Goal: Information Seeking & Learning: Learn about a topic

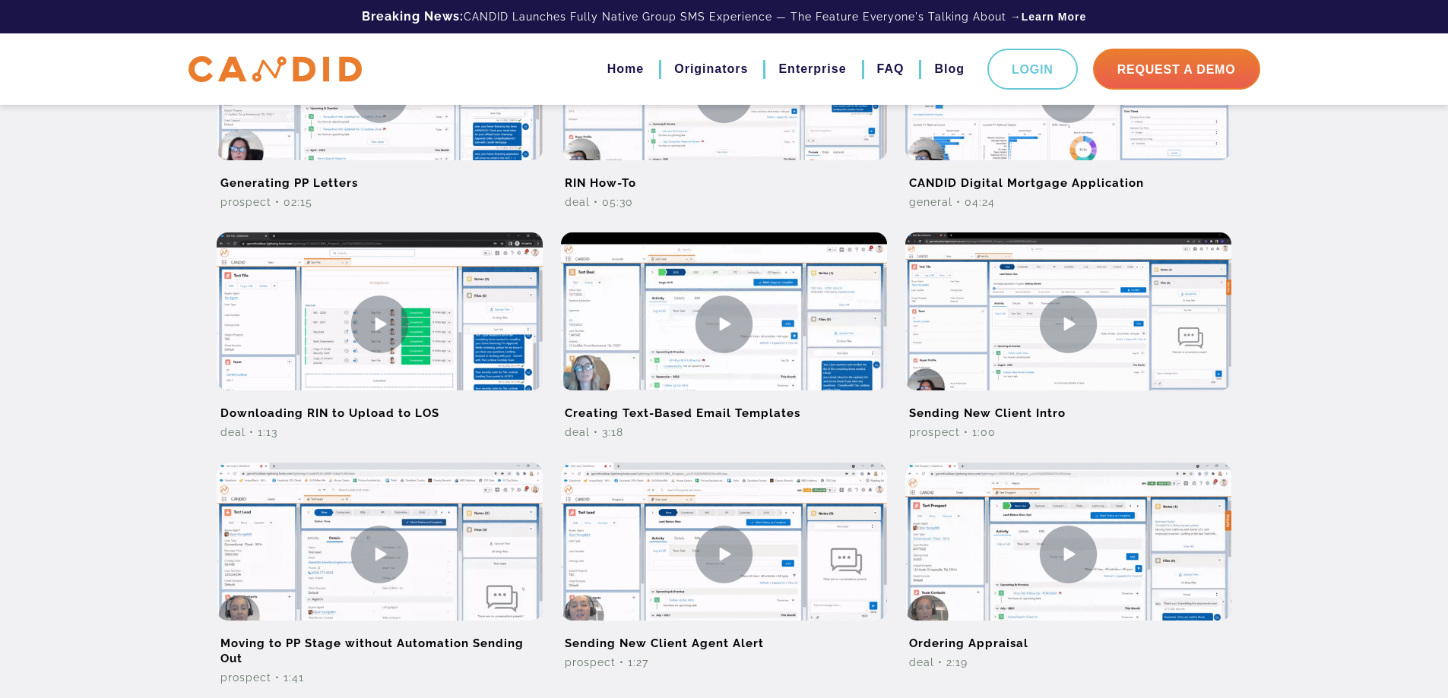
scroll to position [532, 0]
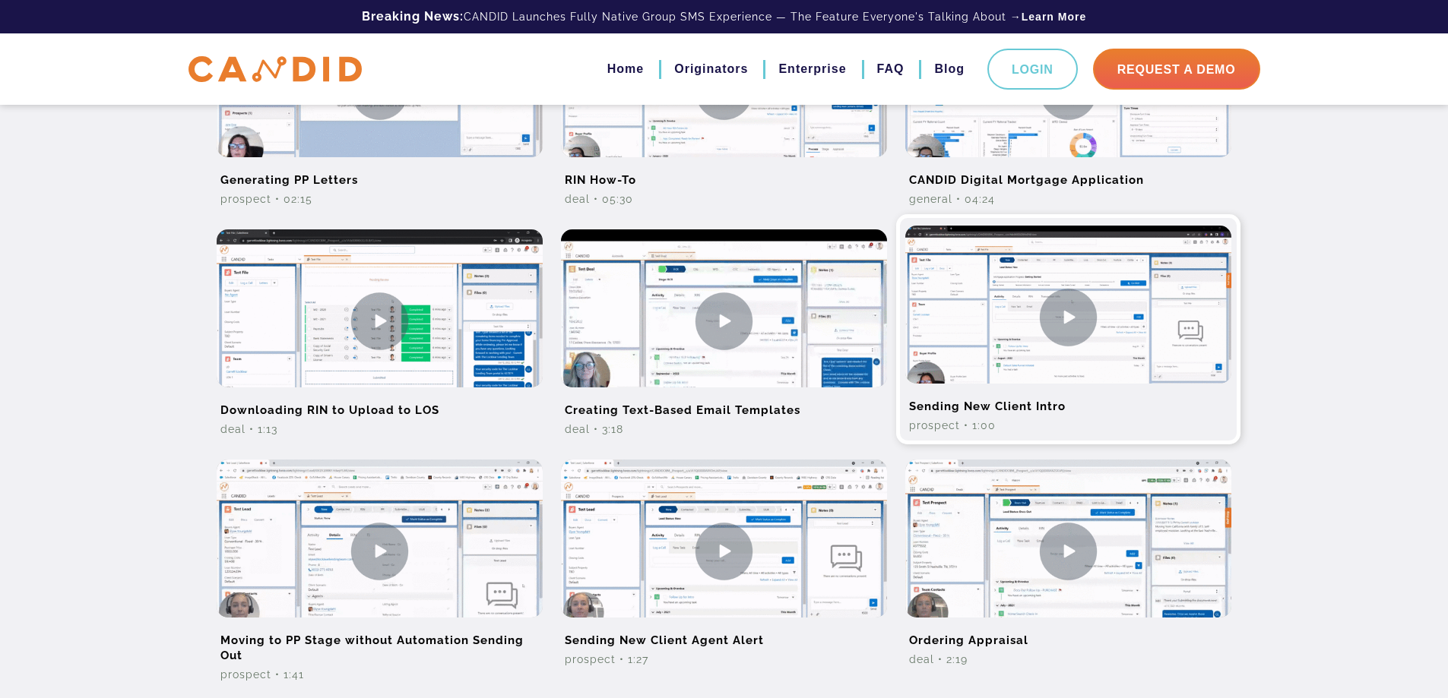
click at [1060, 350] on img at bounding box center [1068, 317] width 326 height 183
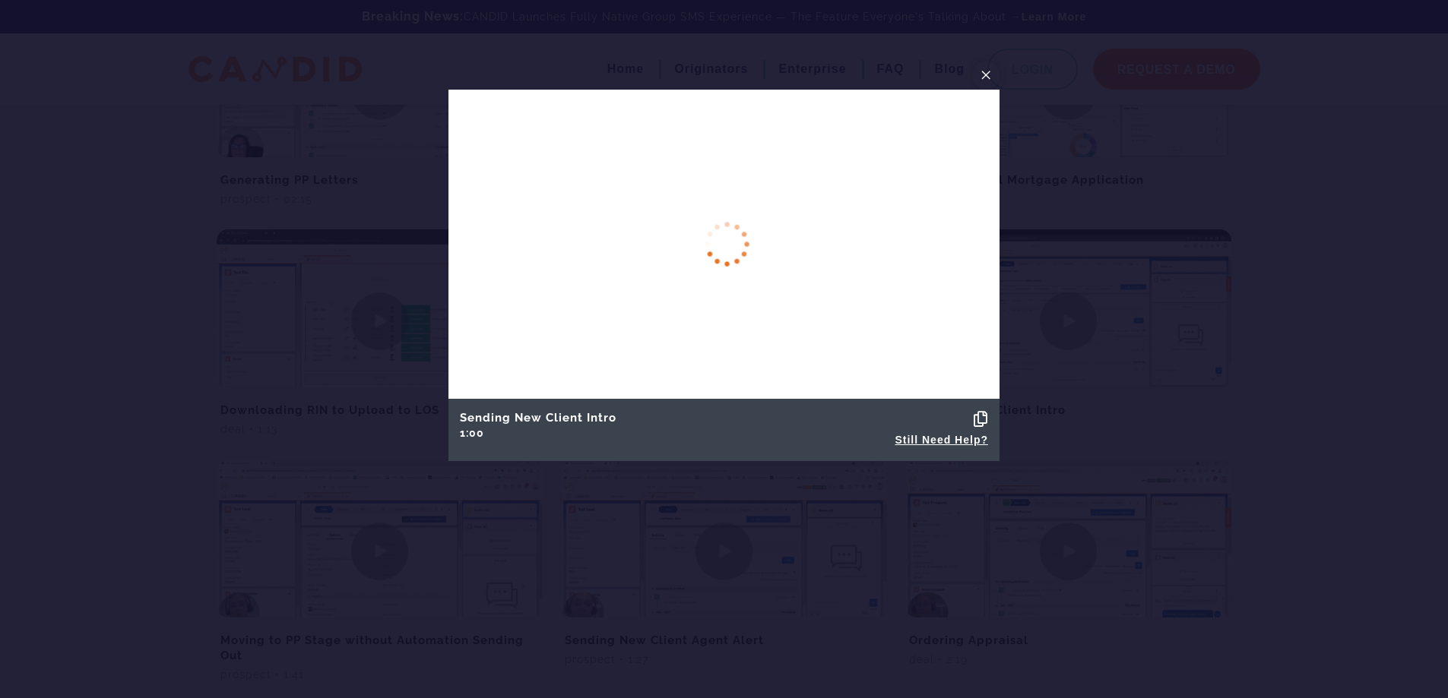
click at [992, 78] on button "×" at bounding box center [985, 75] width 27 height 29
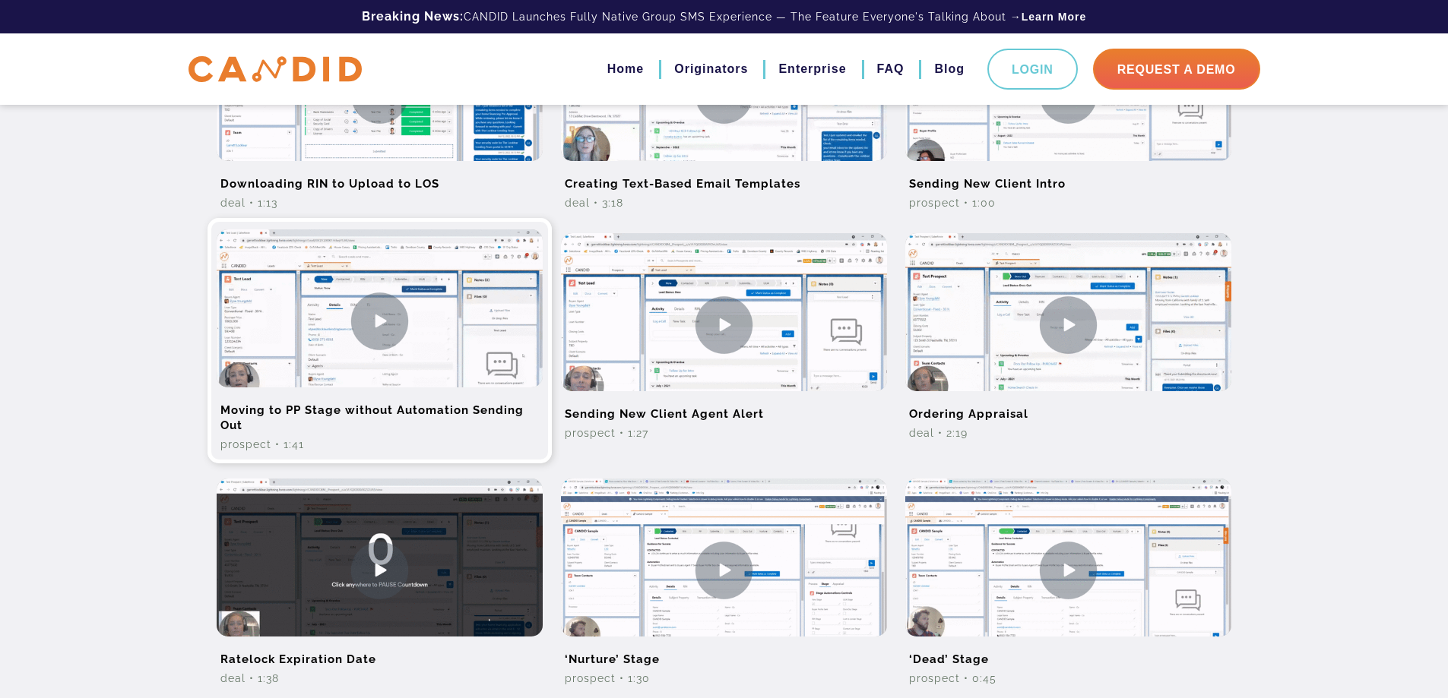
scroll to position [760, 0]
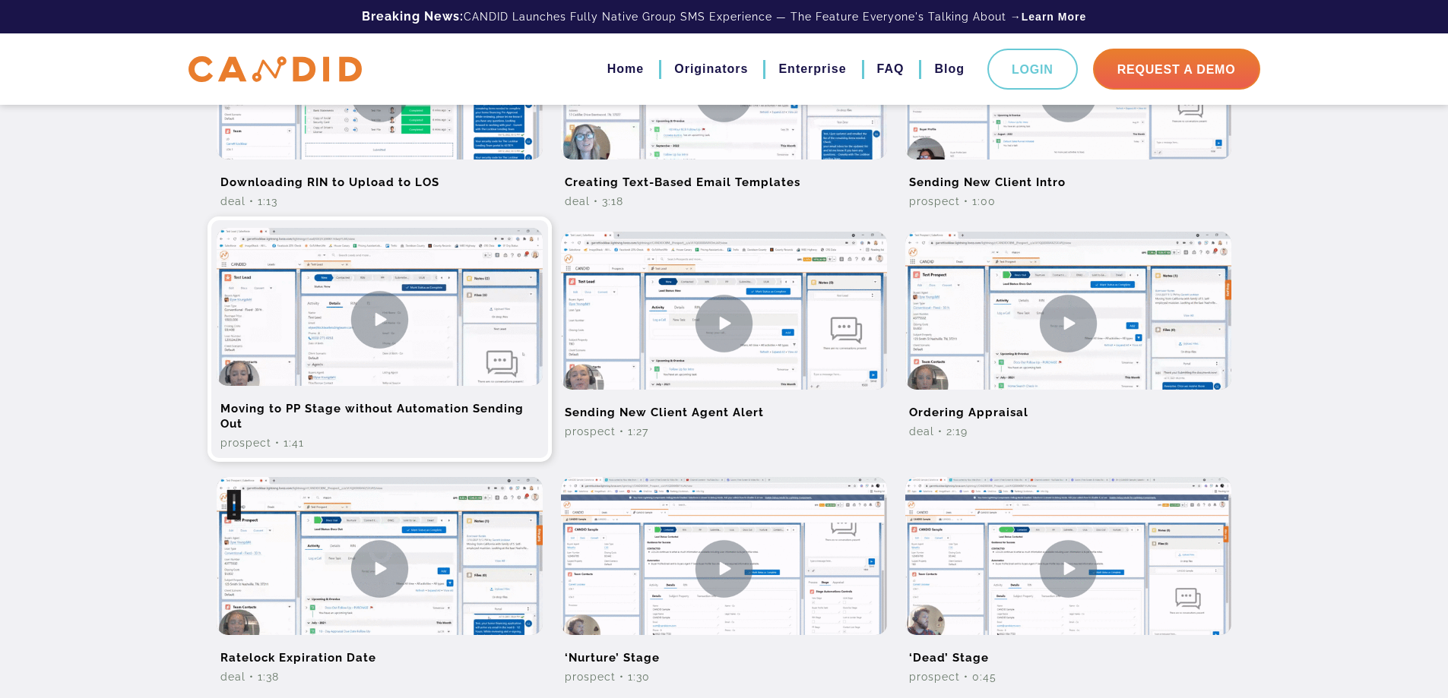
click at [397, 329] on img at bounding box center [380, 319] width 326 height 183
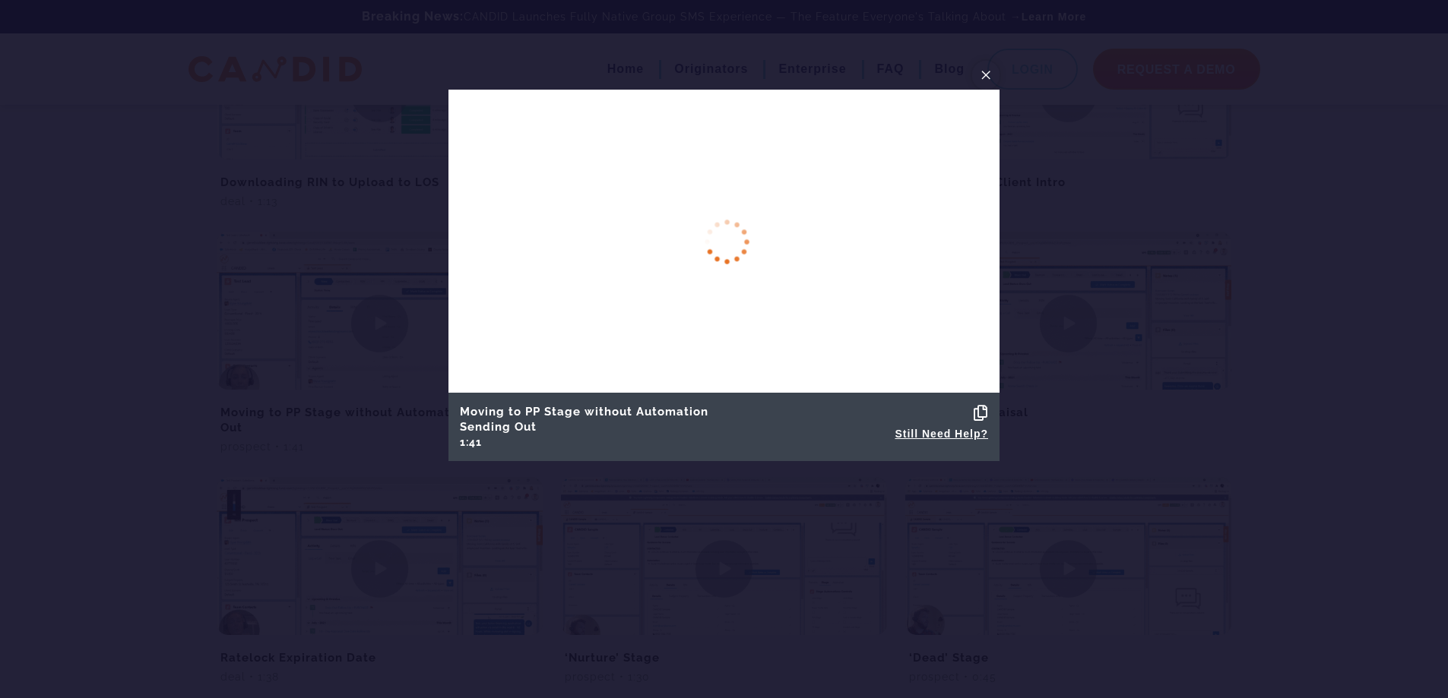
click at [989, 71] on span "×" at bounding box center [985, 75] width 12 height 24
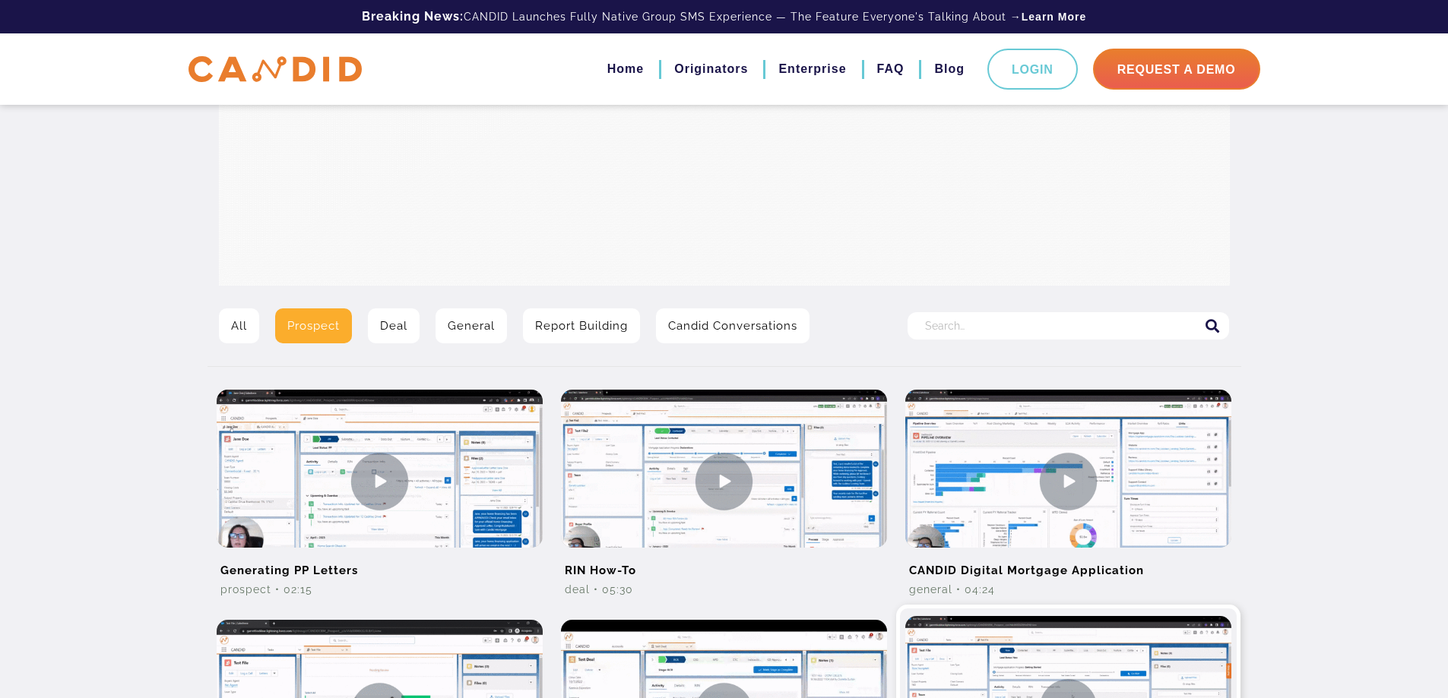
scroll to position [0, 0]
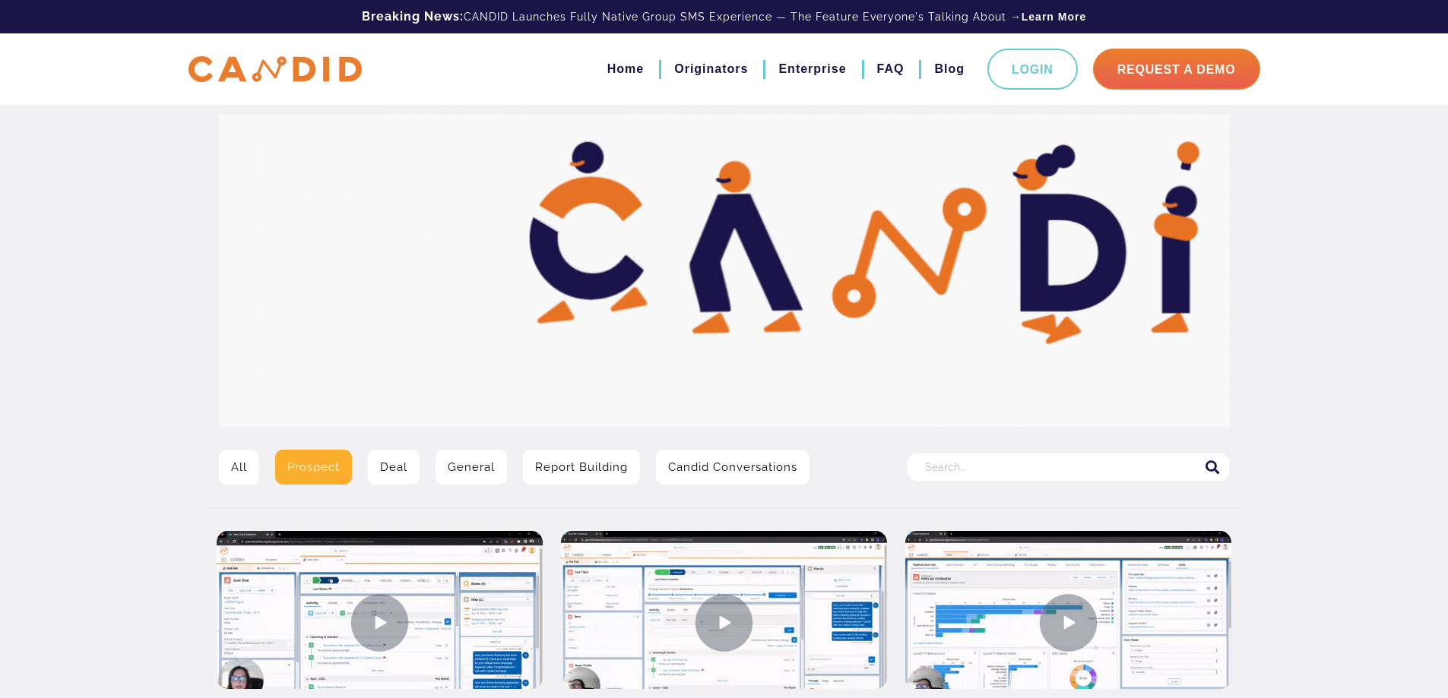
click at [946, 457] on input "Search for:" at bounding box center [1067, 467] width 321 height 27
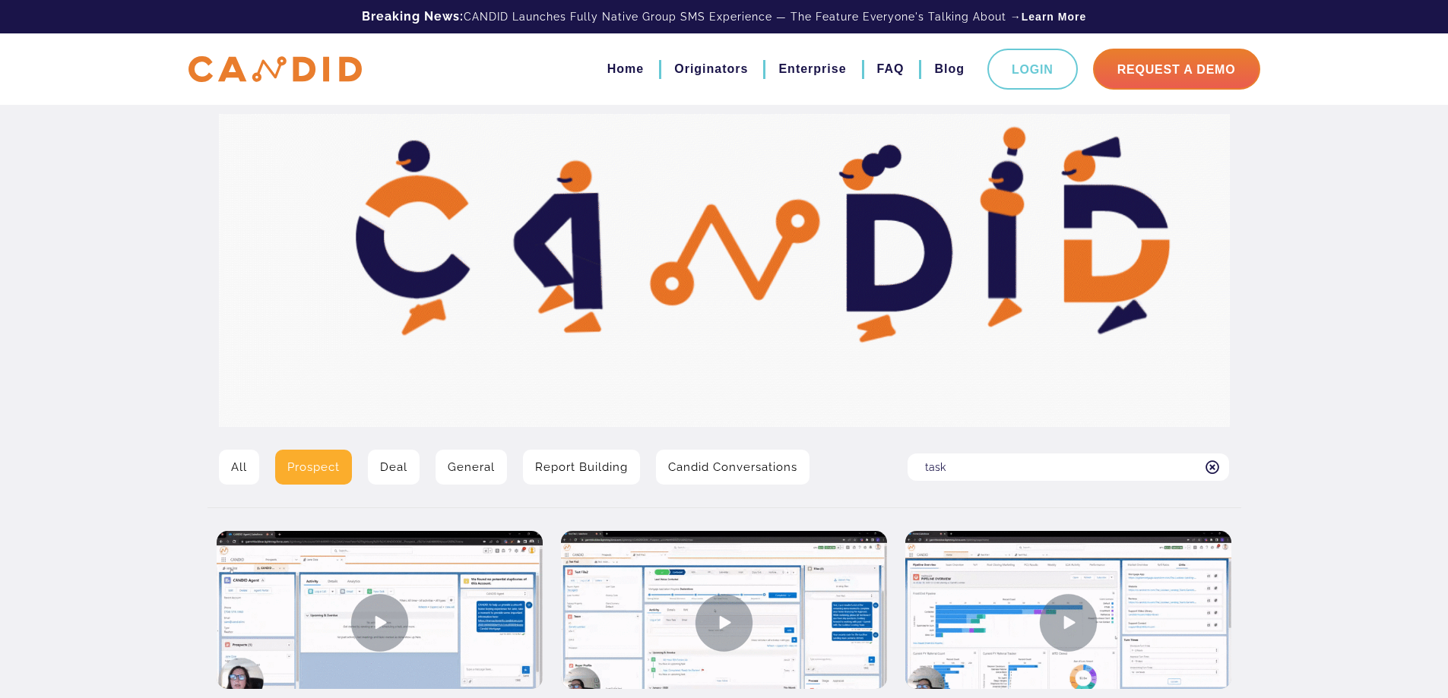
type input "task"
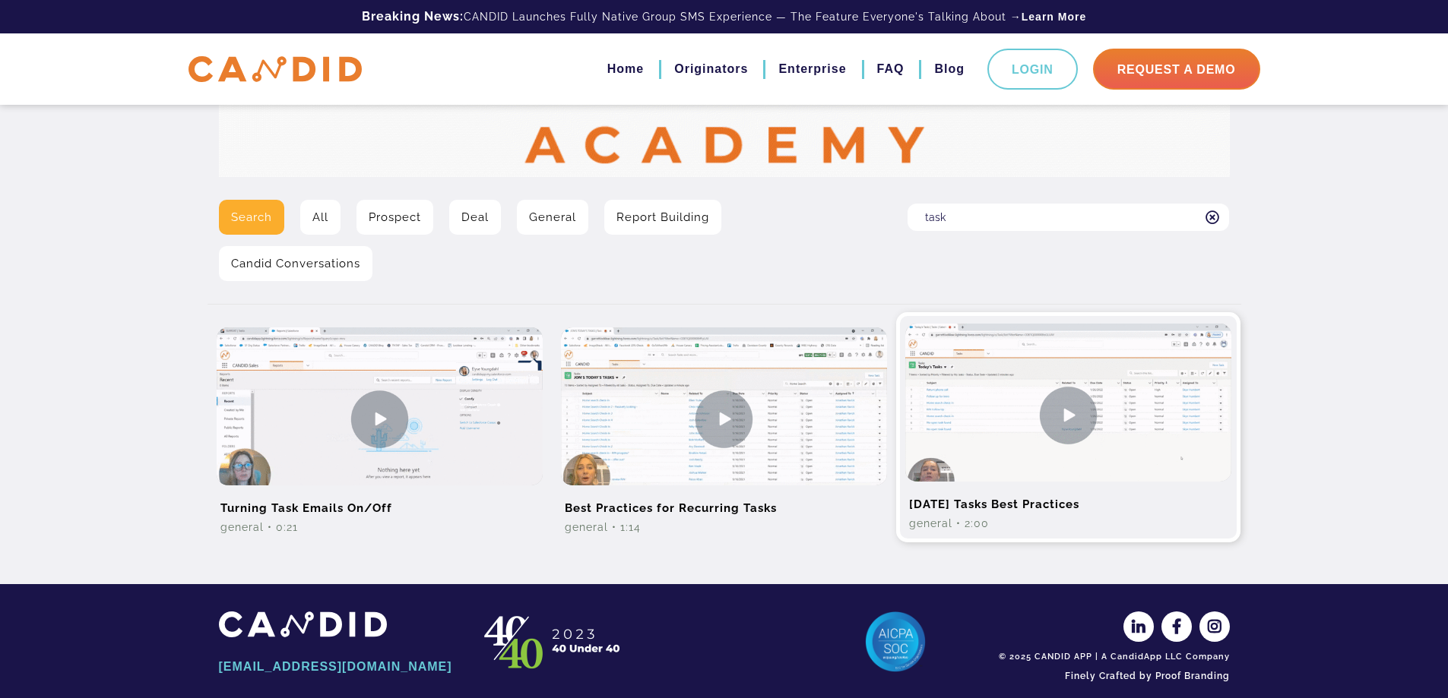
scroll to position [267, 0]
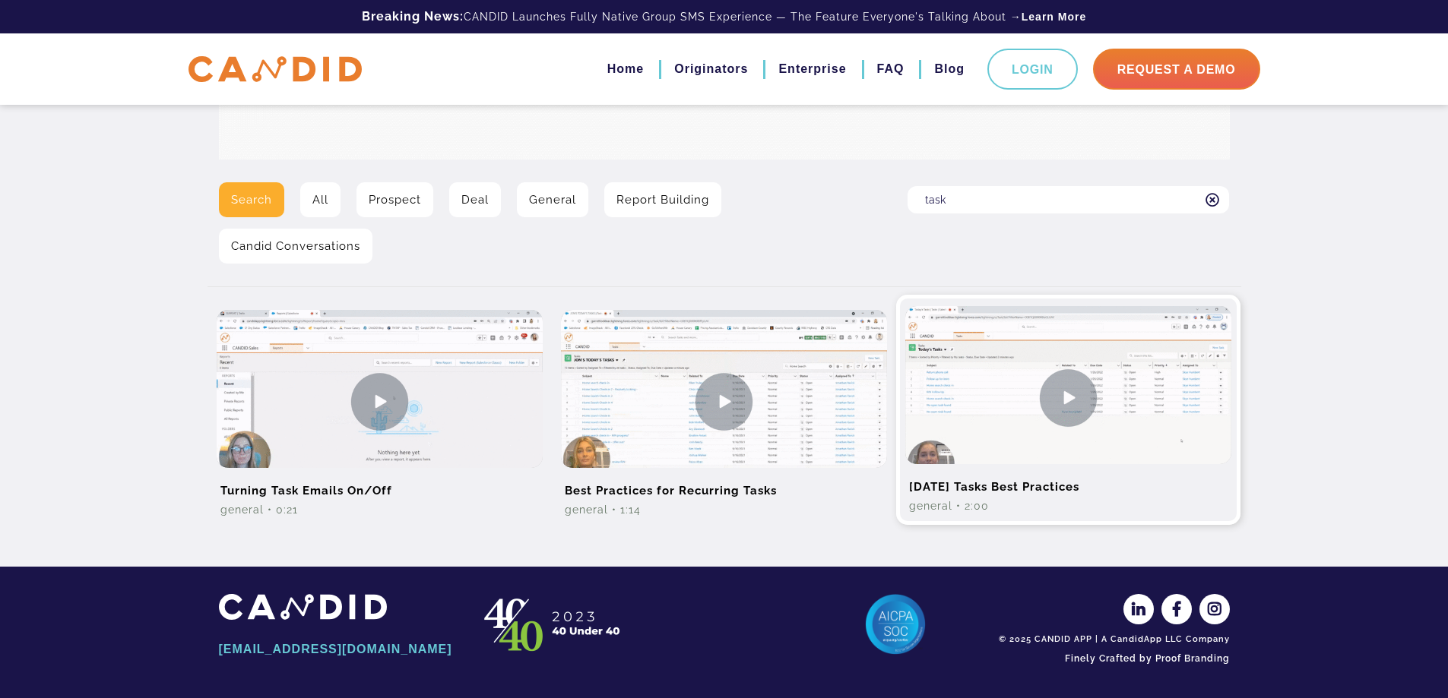
click at [1068, 397] on img at bounding box center [1068, 397] width 326 height 183
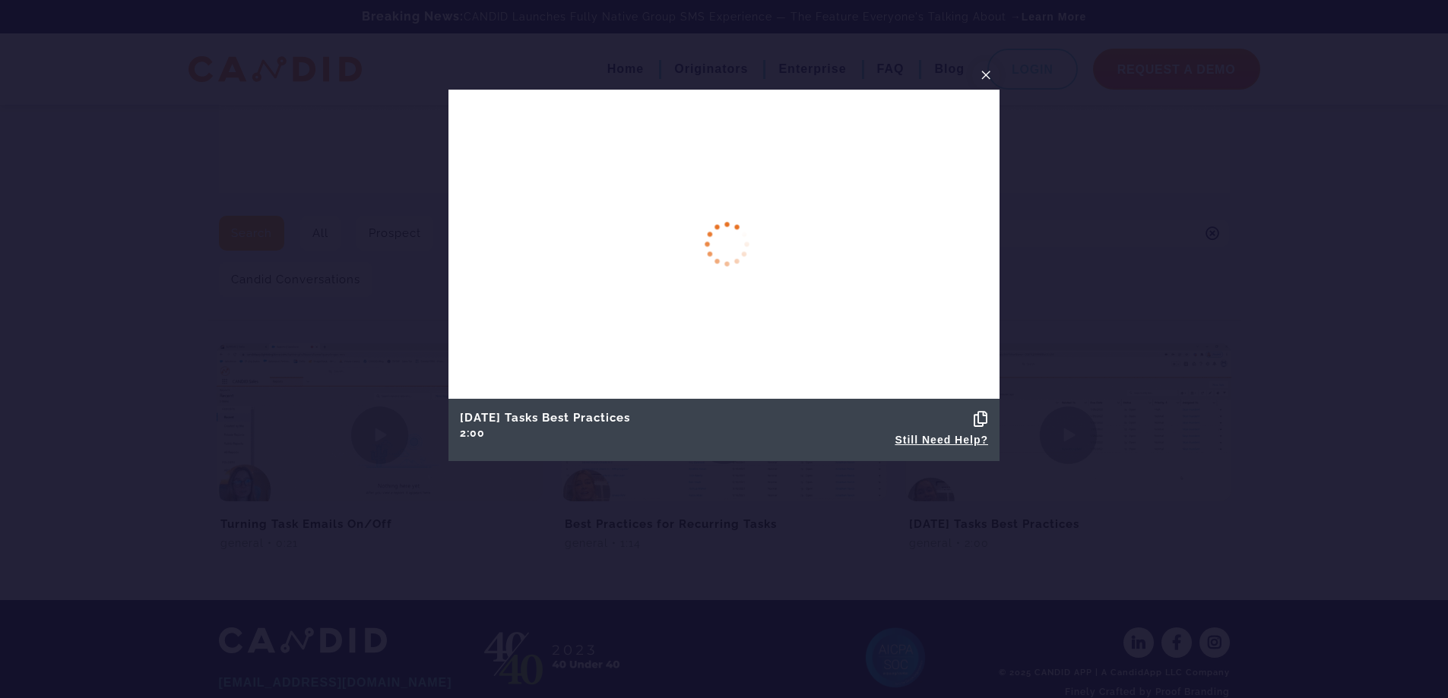
scroll to position [191, 0]
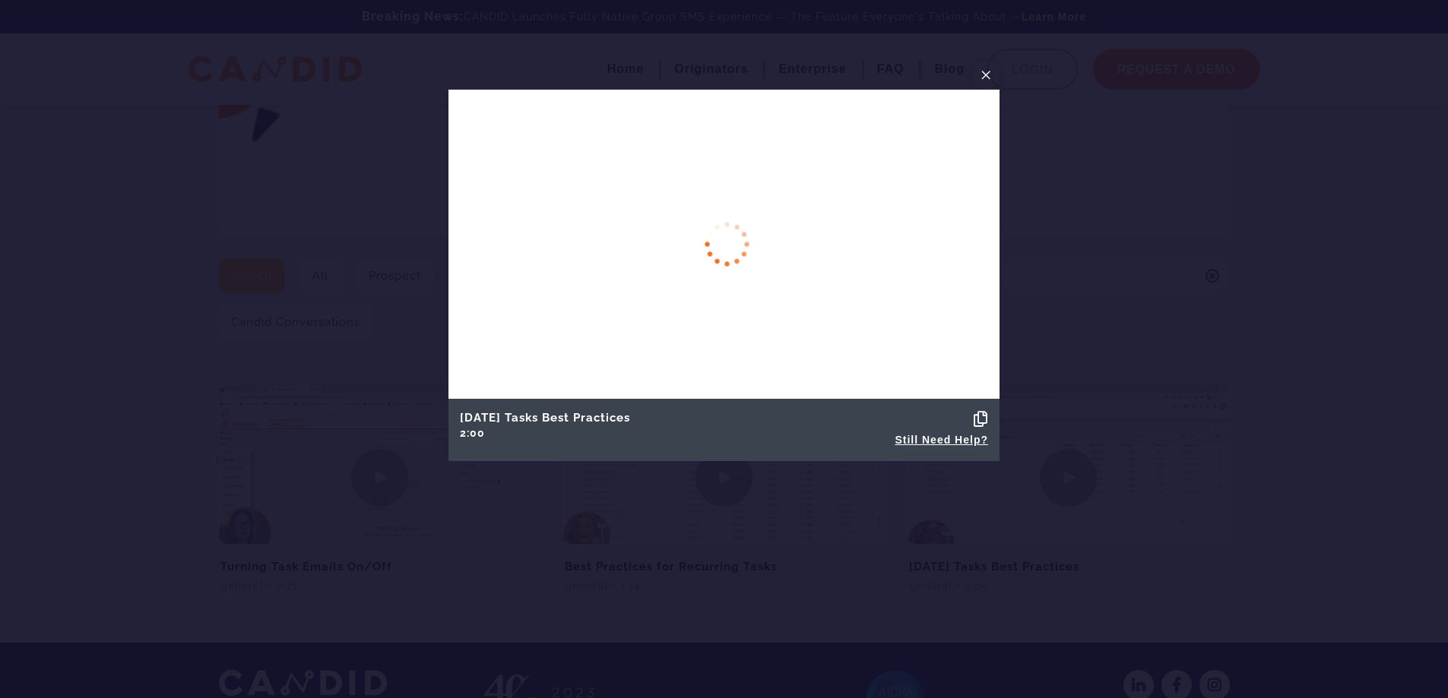
drag, startPoint x: 988, startPoint y: 70, endPoint x: 989, endPoint y: 81, distance: 11.4
click at [988, 70] on span "×" at bounding box center [985, 75] width 12 height 24
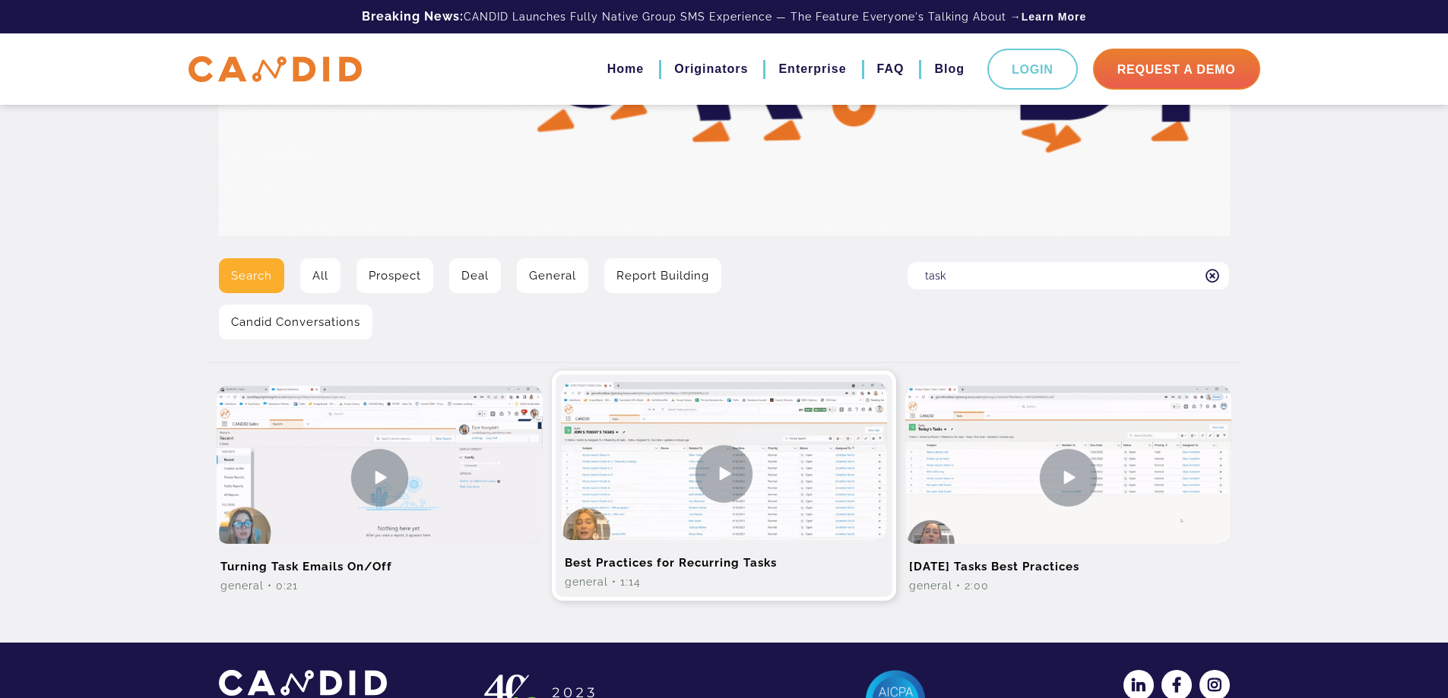
click at [748, 479] on img at bounding box center [724, 473] width 326 height 183
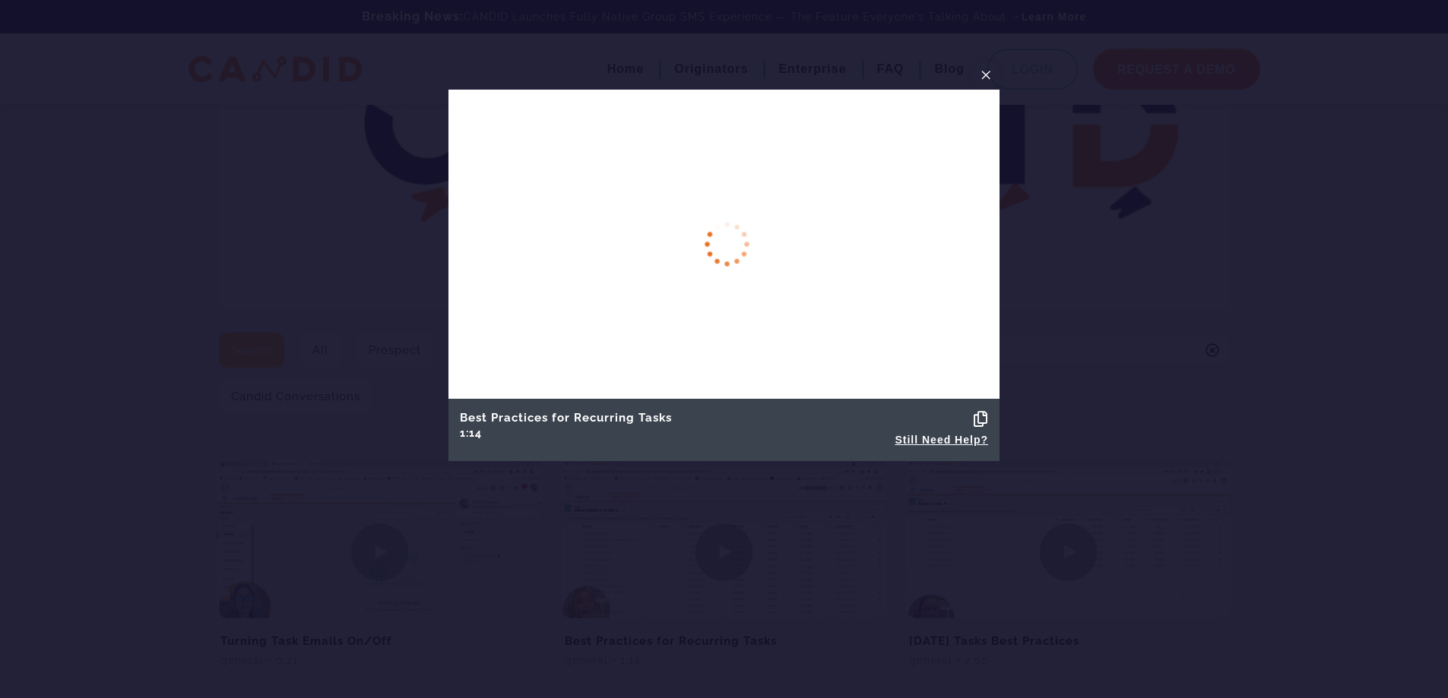
scroll to position [116, 0]
click at [984, 74] on span "×" at bounding box center [985, 75] width 12 height 24
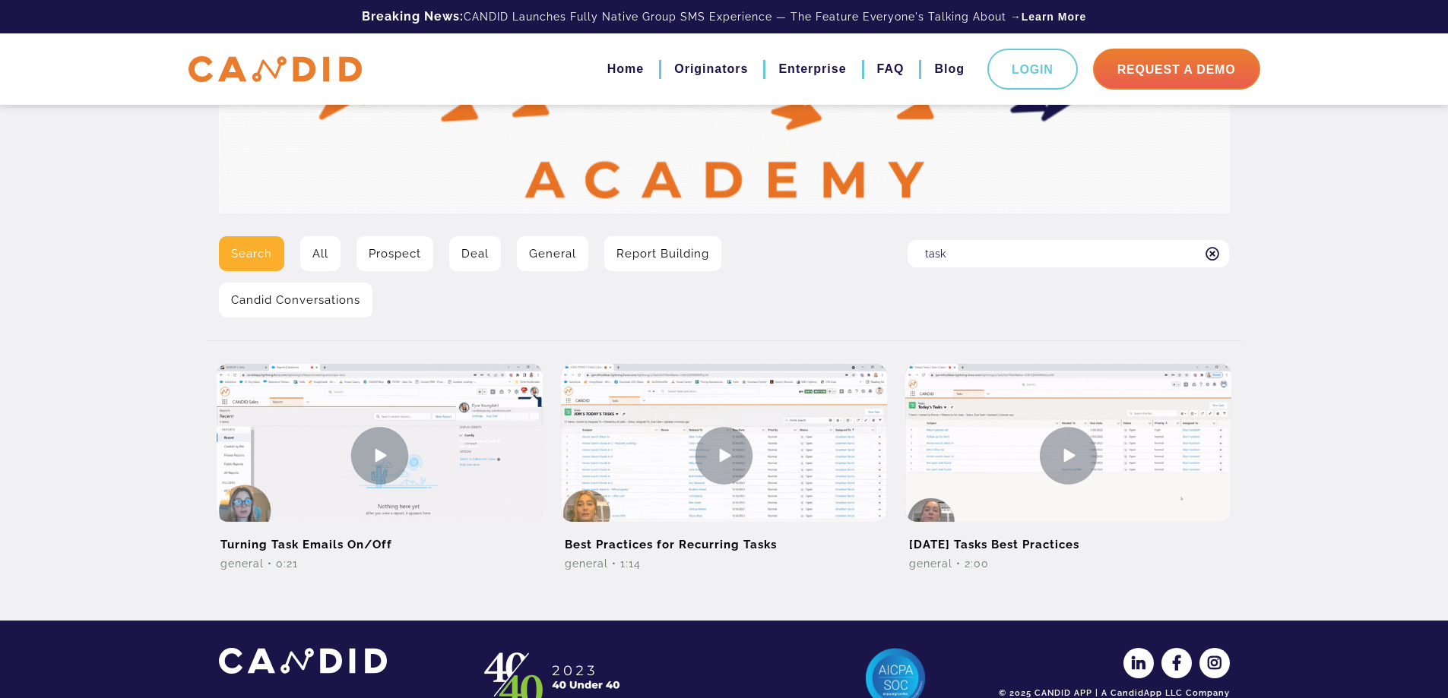
scroll to position [267, 0]
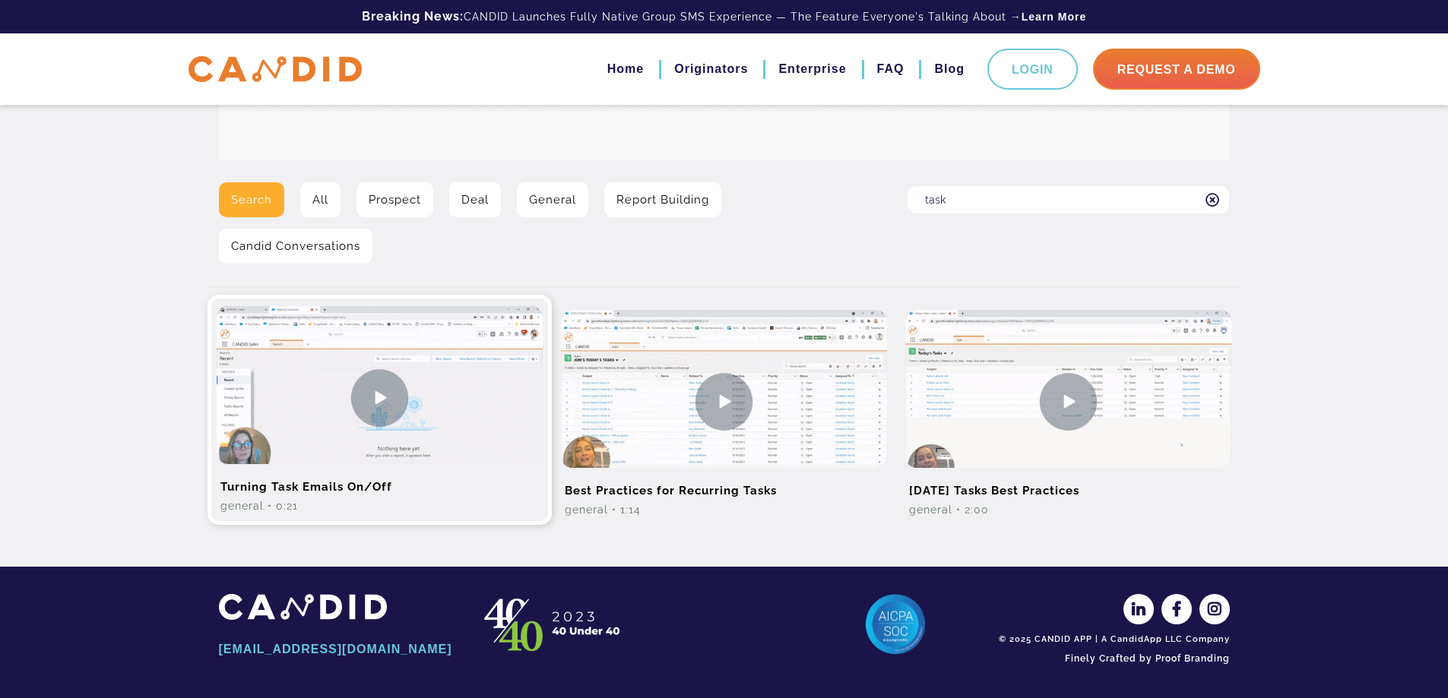
click at [360, 407] on img at bounding box center [380, 397] width 326 height 183
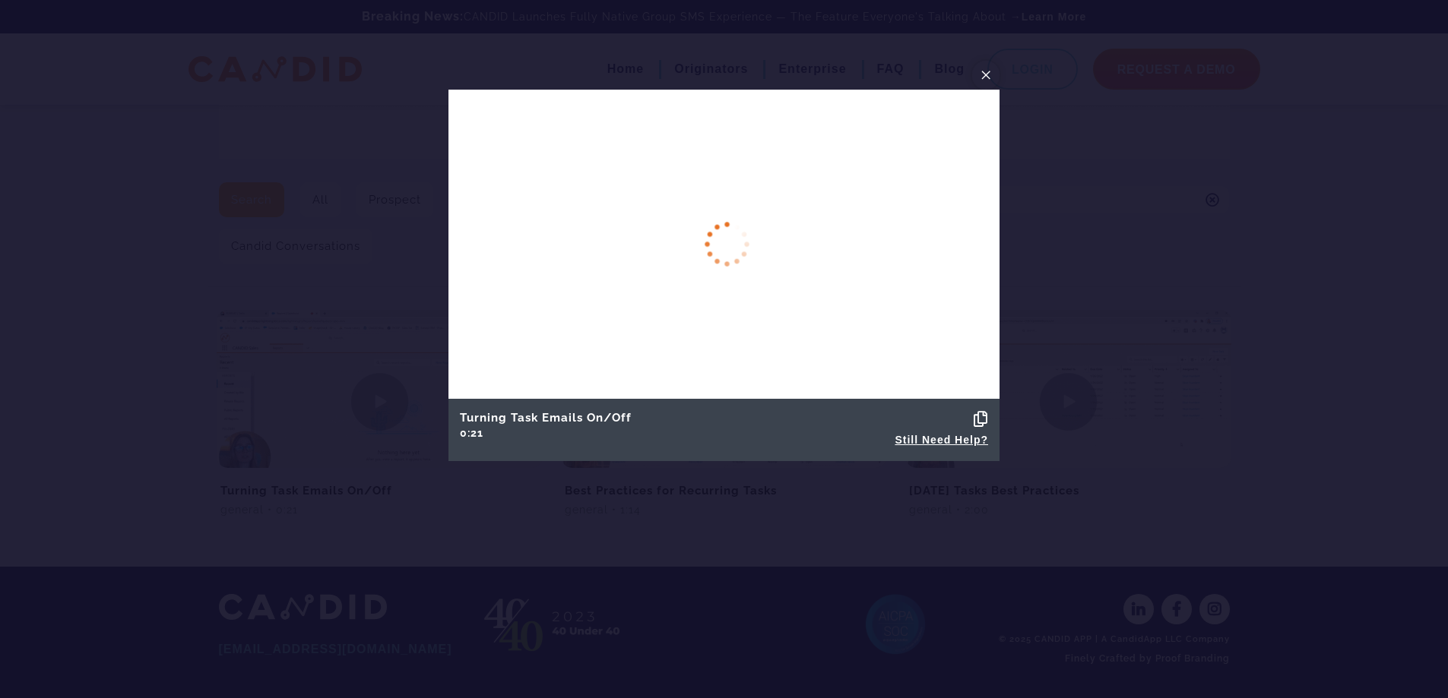
click at [989, 70] on span "×" at bounding box center [985, 75] width 12 height 24
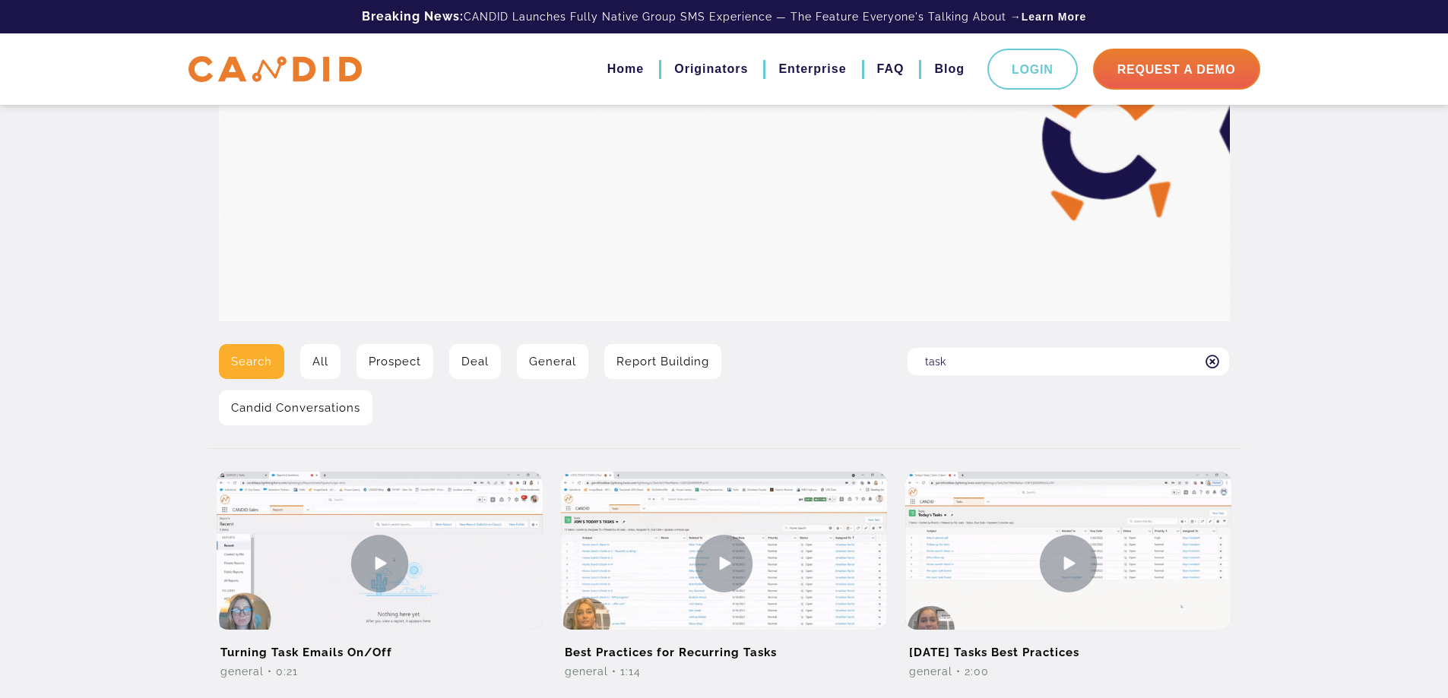
scroll to position [40, 0]
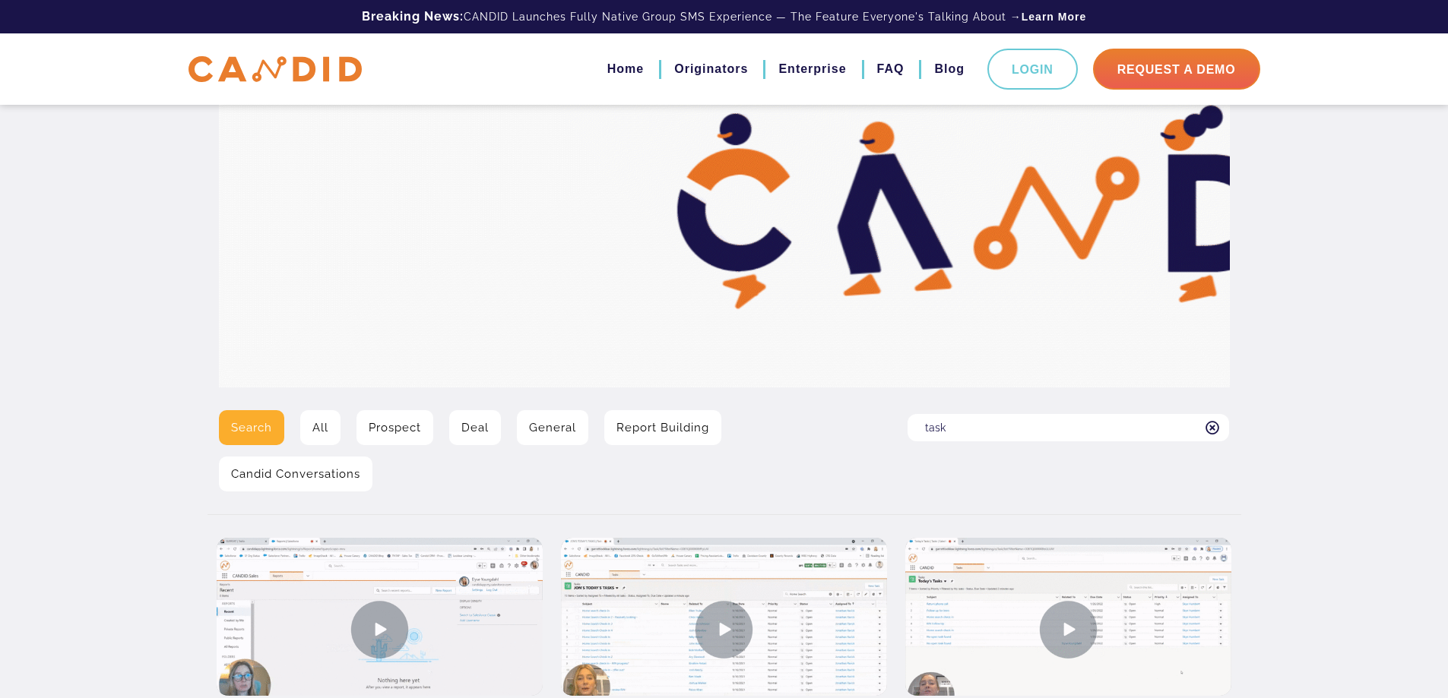
drag, startPoint x: 1214, startPoint y: 424, endPoint x: 1169, endPoint y: 422, distance: 45.6
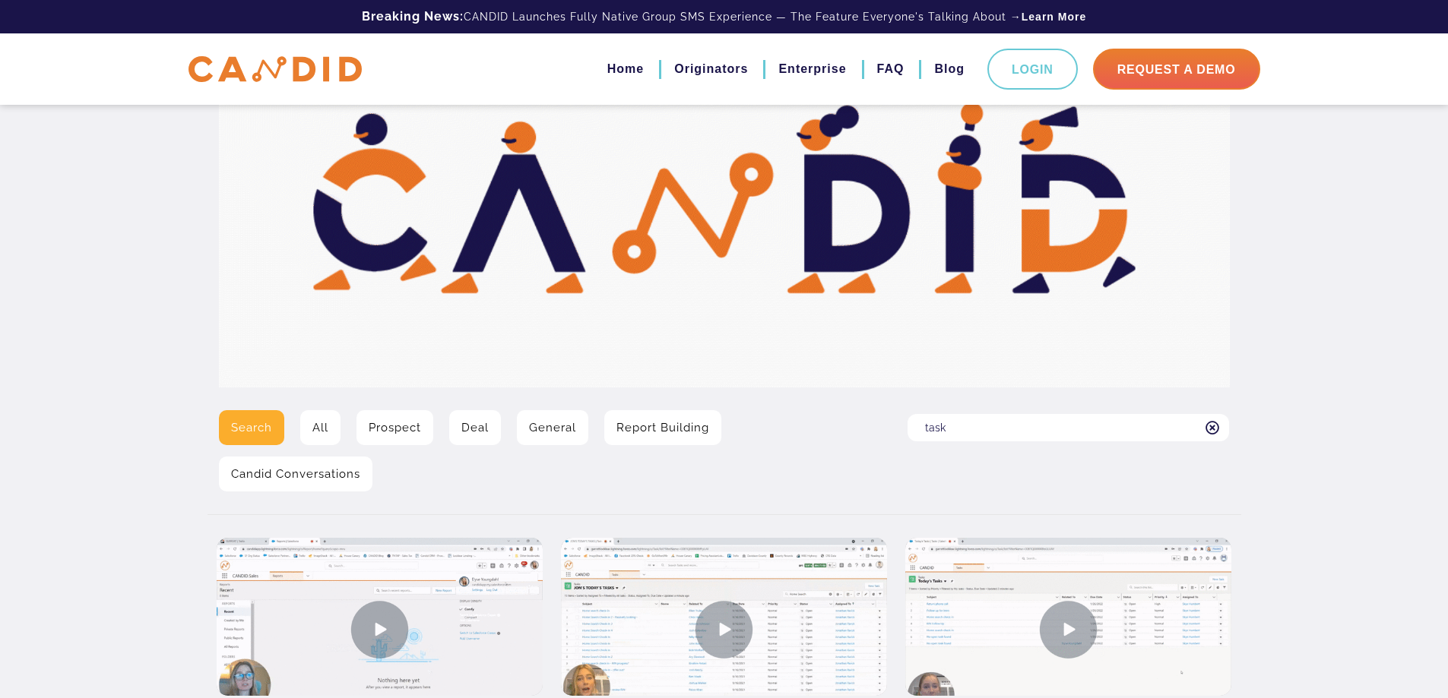
click at [1214, 424] on icon at bounding box center [1212, 428] width 14 height 14
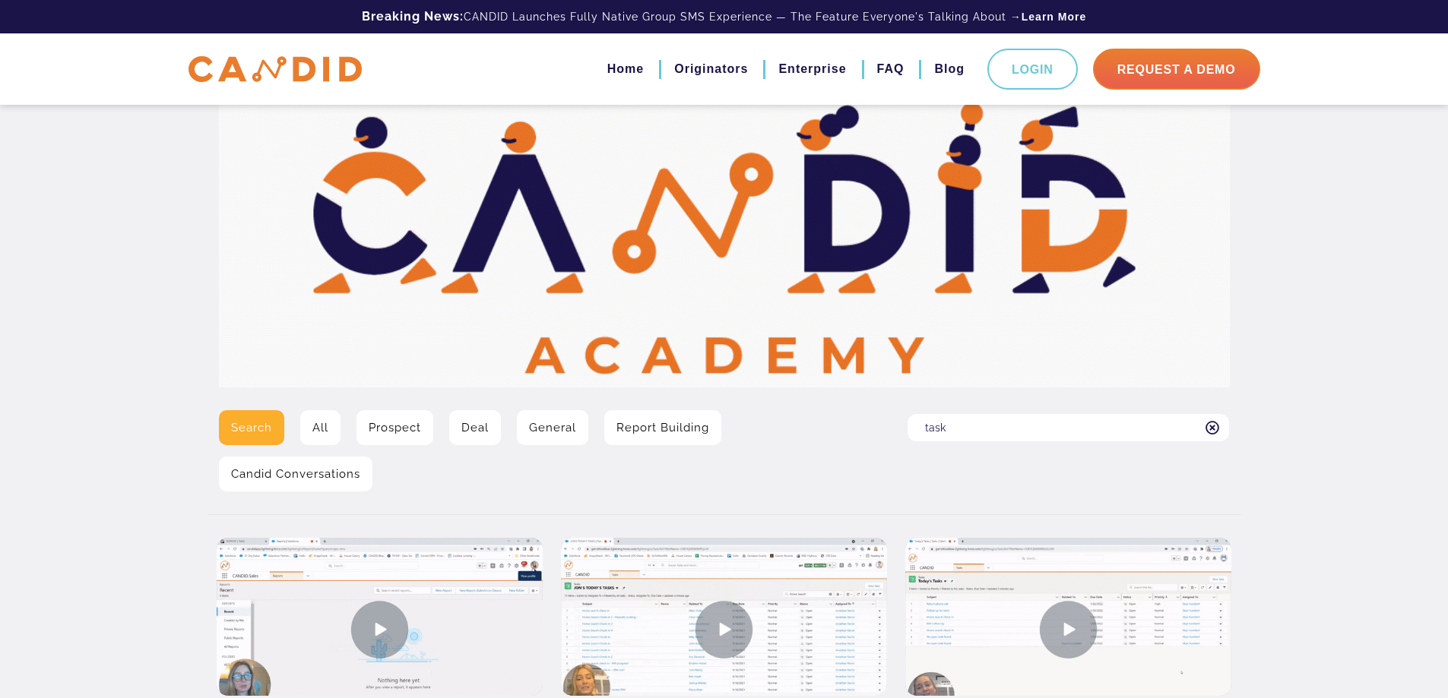
click at [1214, 424] on input "task" at bounding box center [1067, 427] width 321 height 27
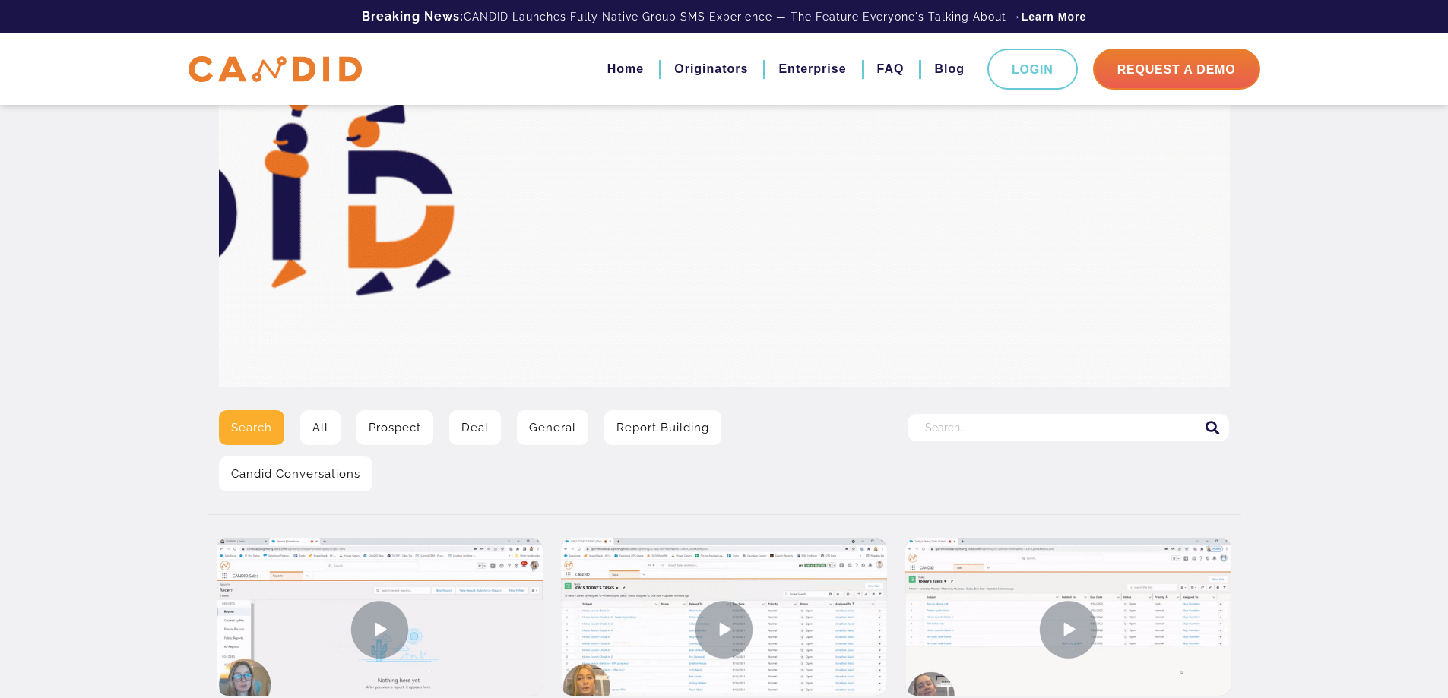
click at [383, 423] on link "Prospect" at bounding box center [394, 427] width 77 height 35
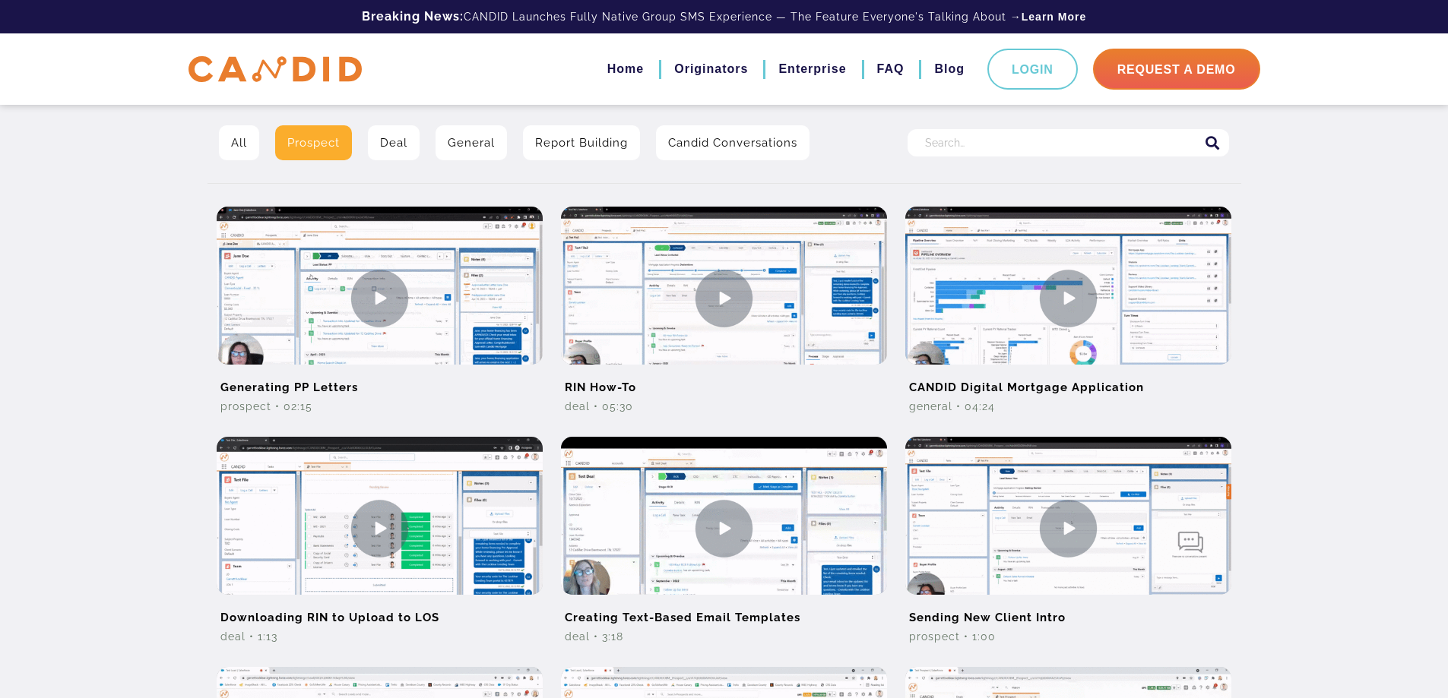
scroll to position [293, 0]
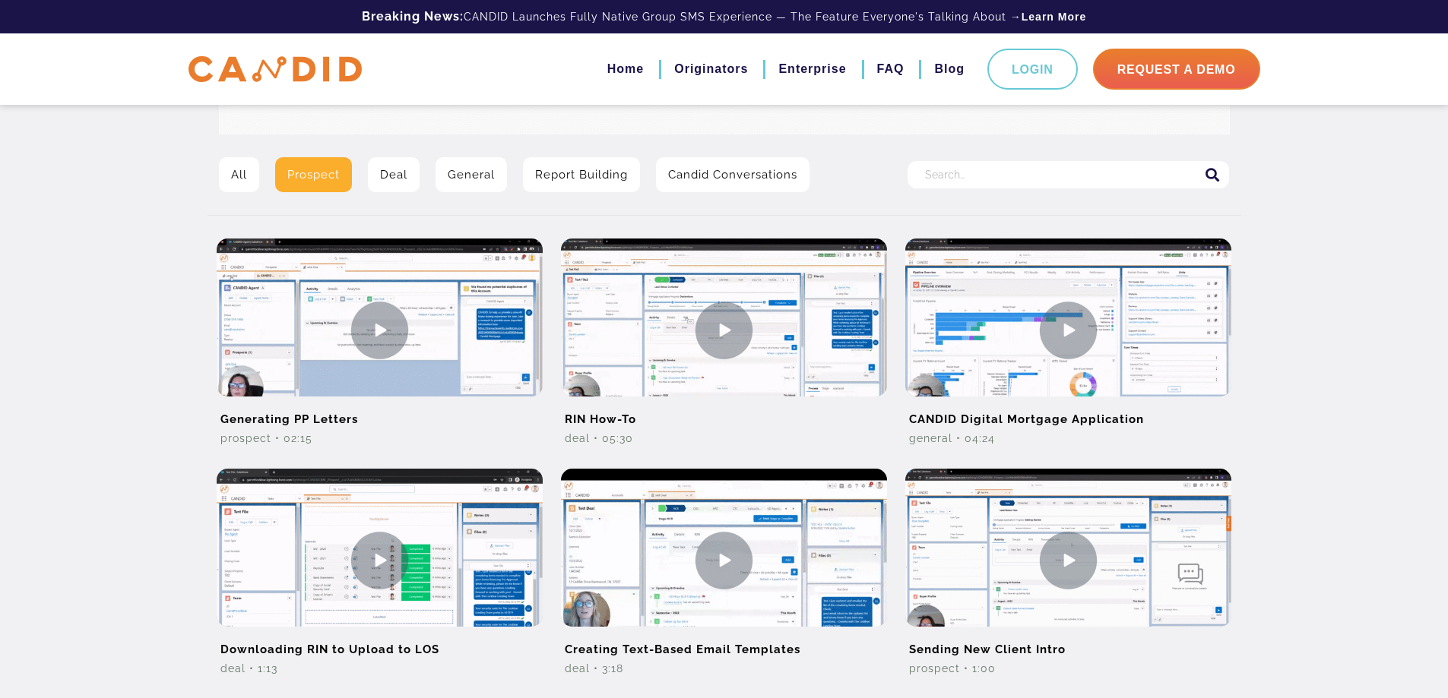
click at [968, 167] on input "Search for:" at bounding box center [1067, 174] width 321 height 27
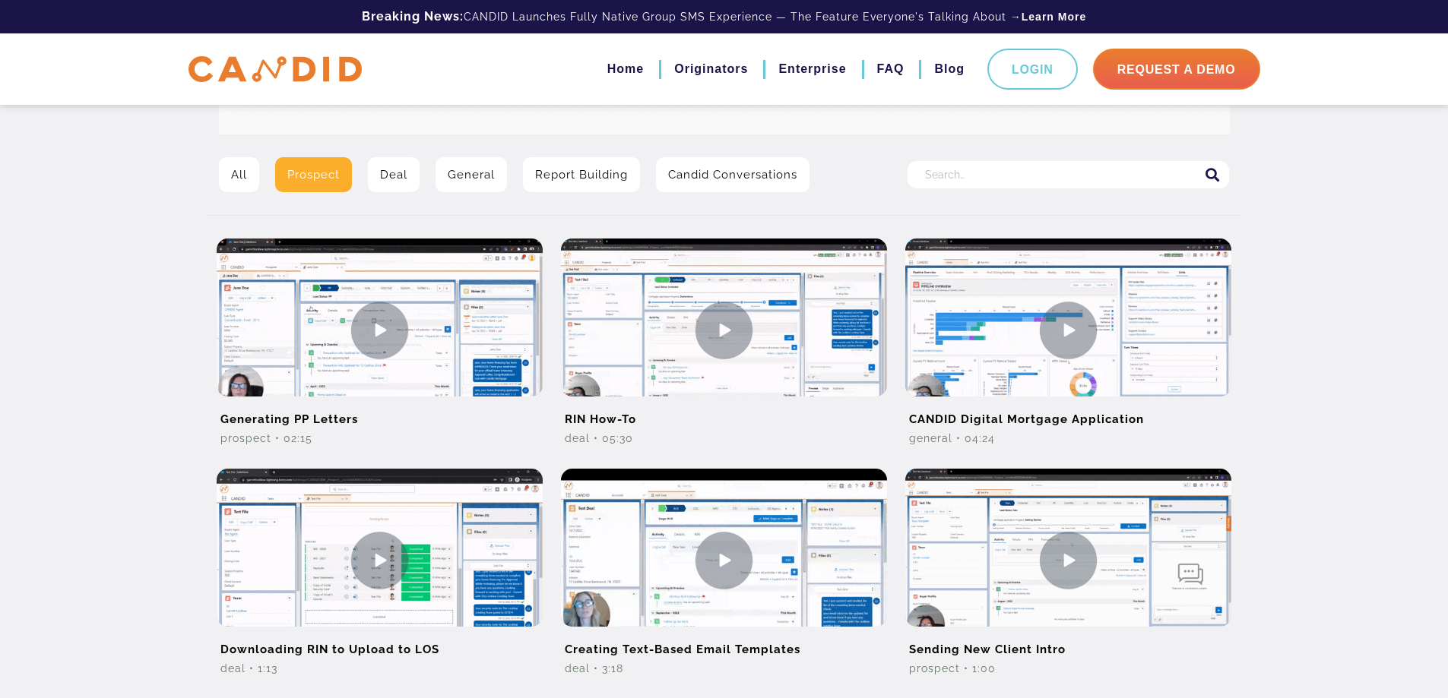
click at [582, 174] on link "Report Building" at bounding box center [581, 174] width 117 height 35
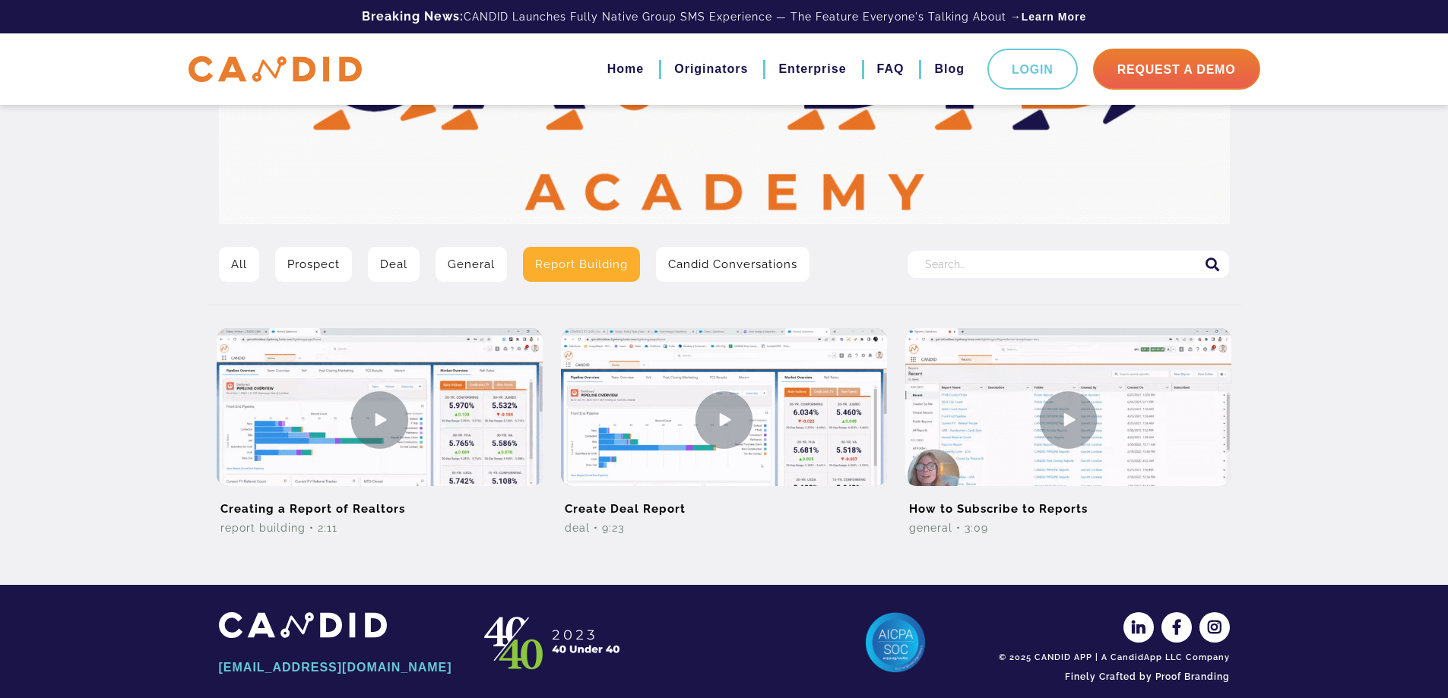
scroll to position [221, 0]
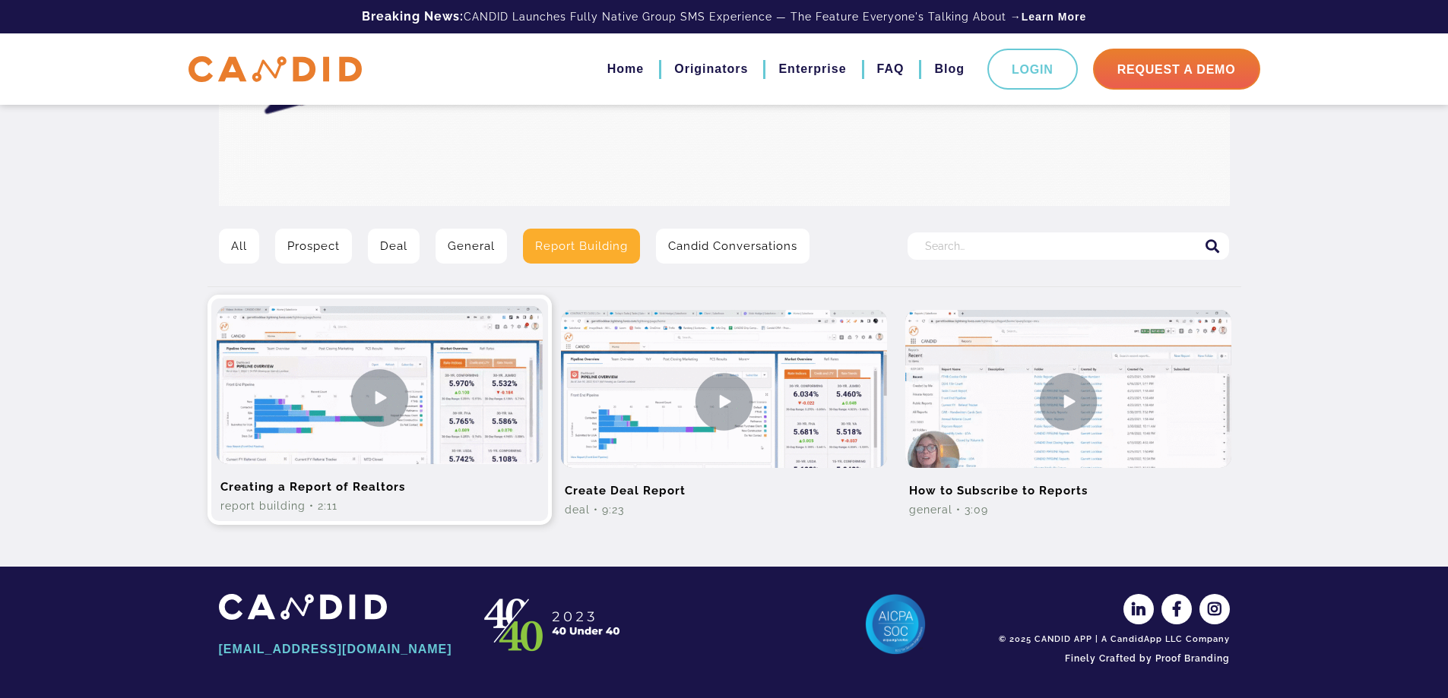
click at [384, 403] on img at bounding box center [380, 397] width 326 height 183
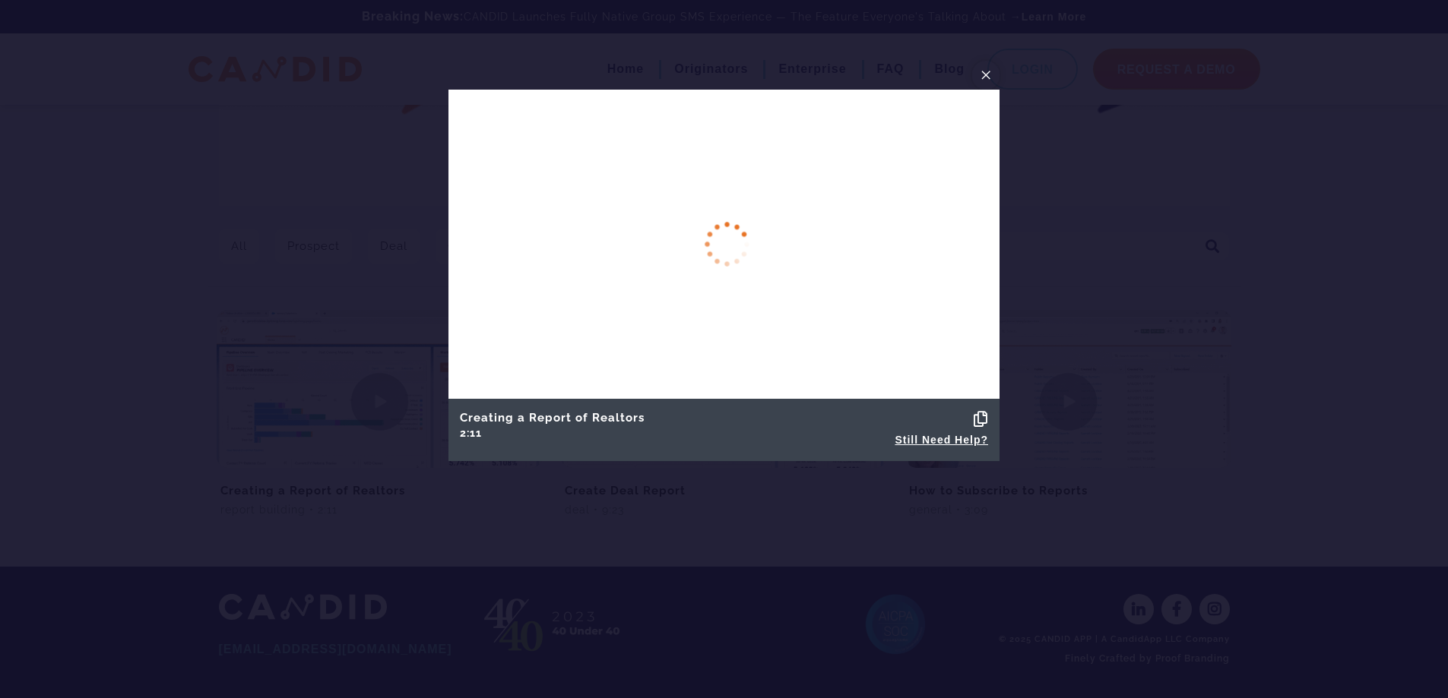
click at [986, 75] on span "×" at bounding box center [985, 75] width 12 height 24
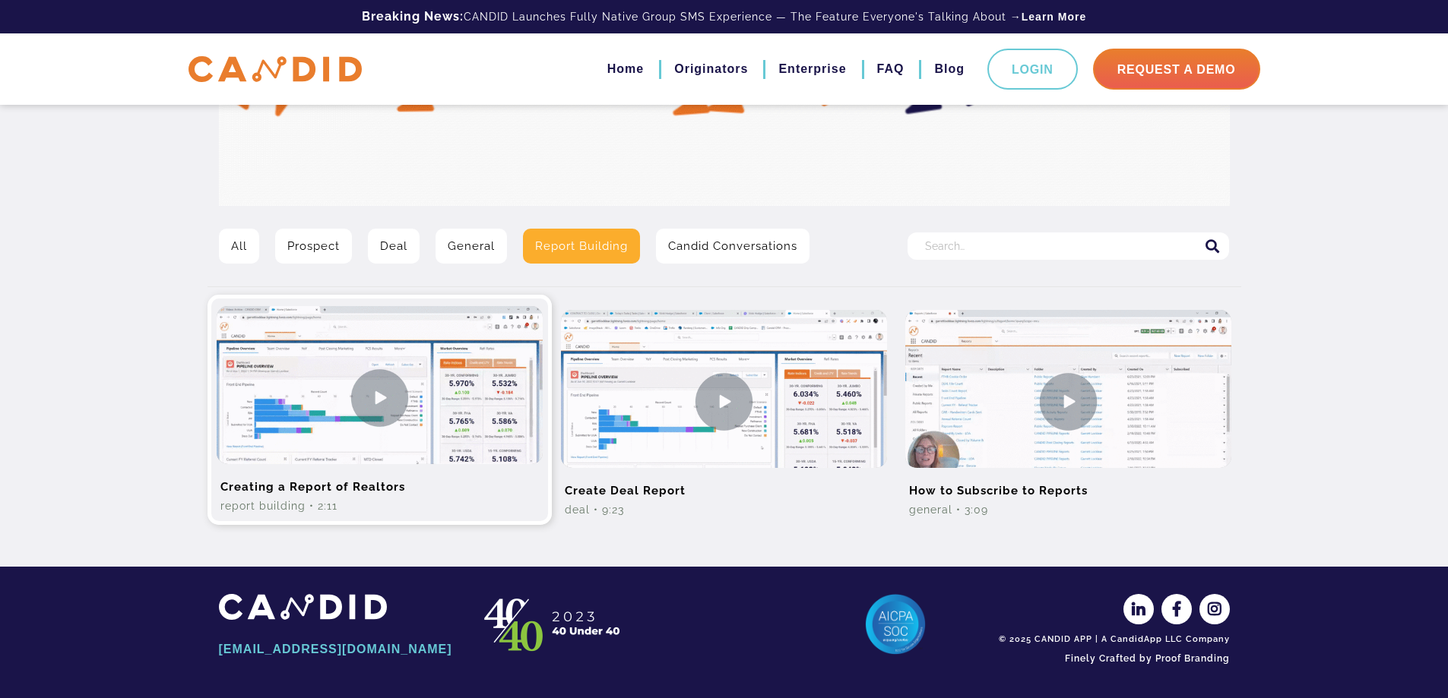
click at [425, 415] on img at bounding box center [380, 397] width 326 height 183
